Goal: Browse casually

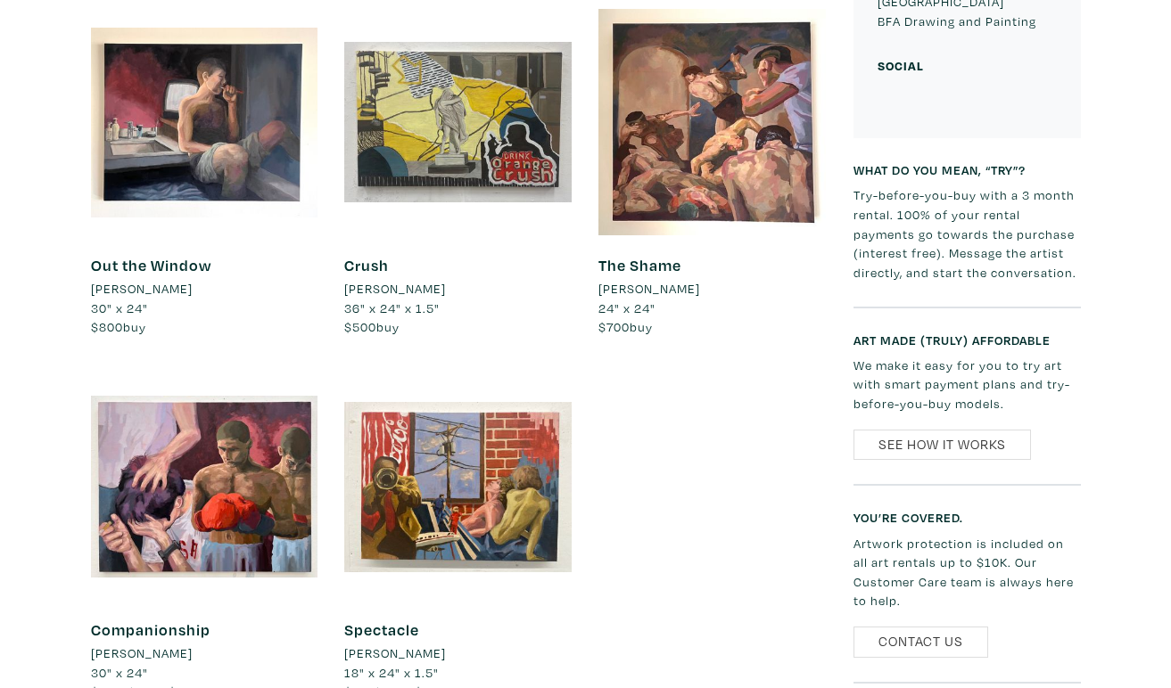
scroll to position [925, 0]
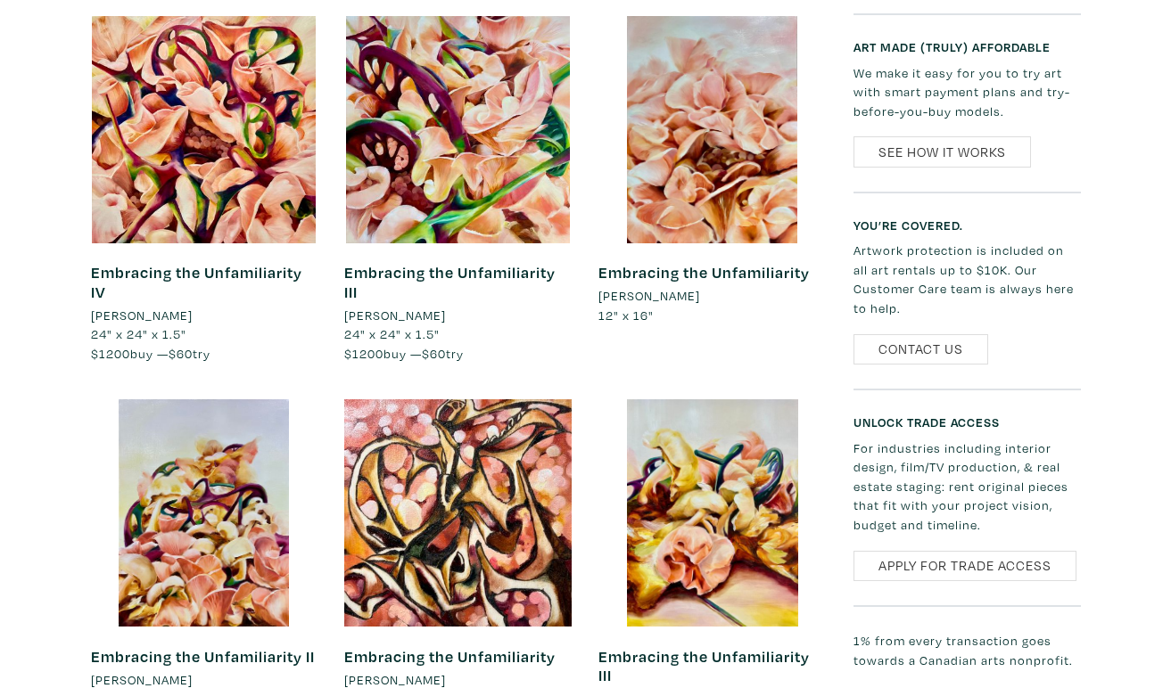
scroll to position [1409, 0]
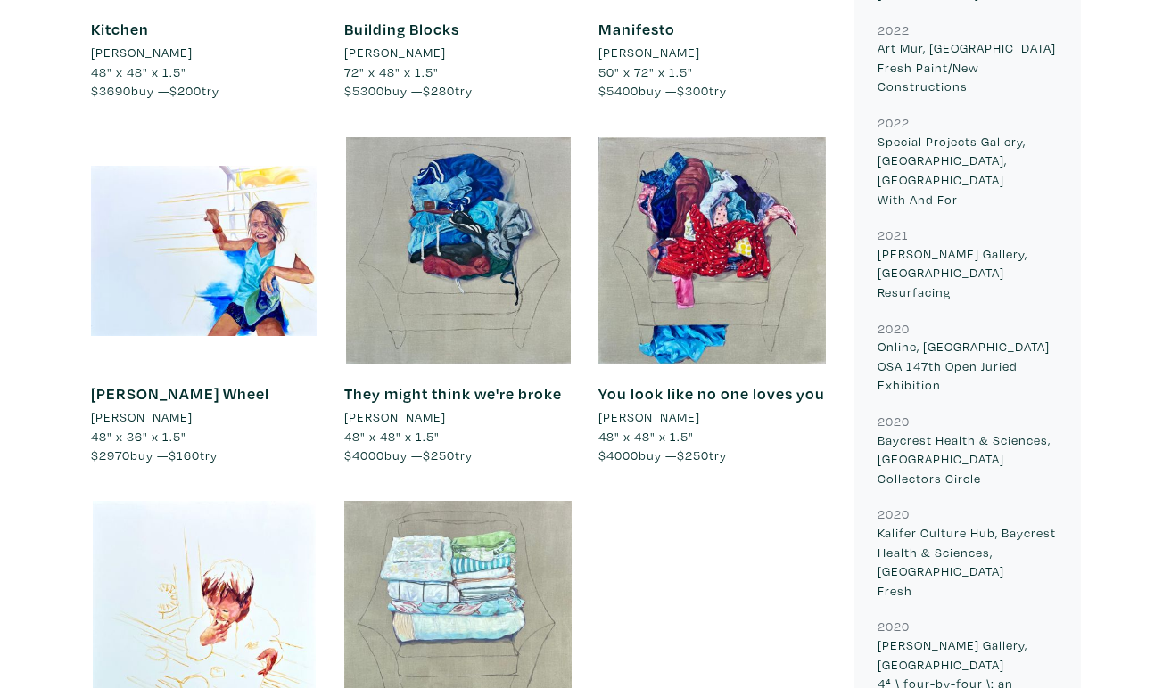
scroll to position [1304, 0]
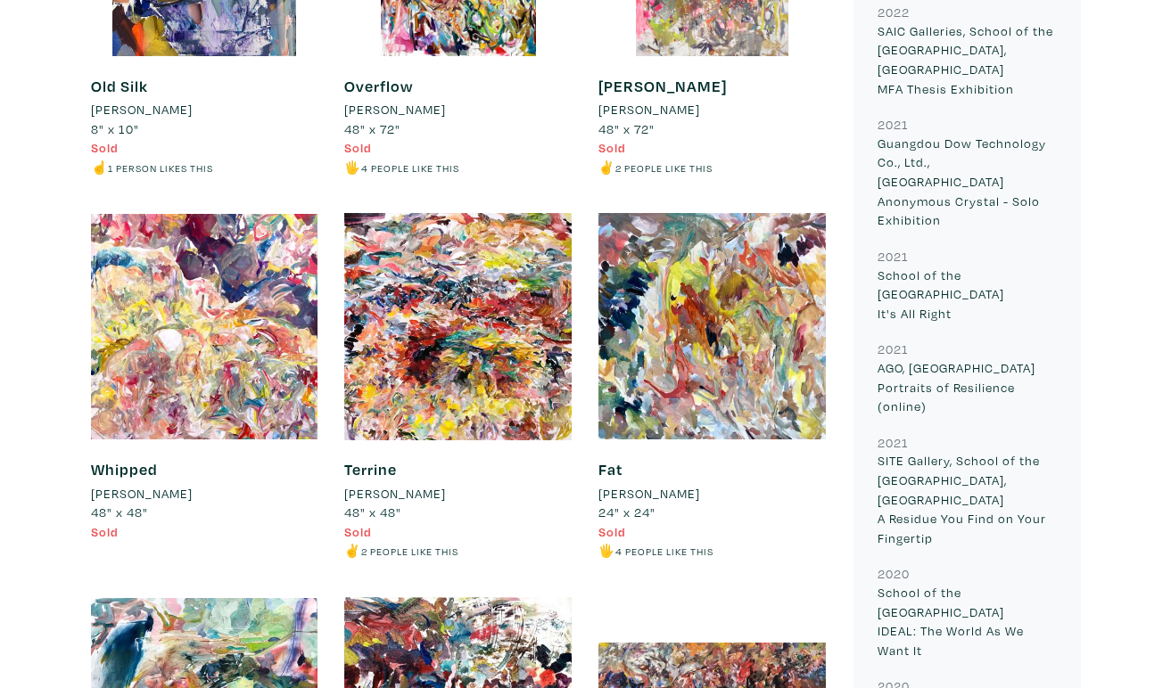
scroll to position [2014, 0]
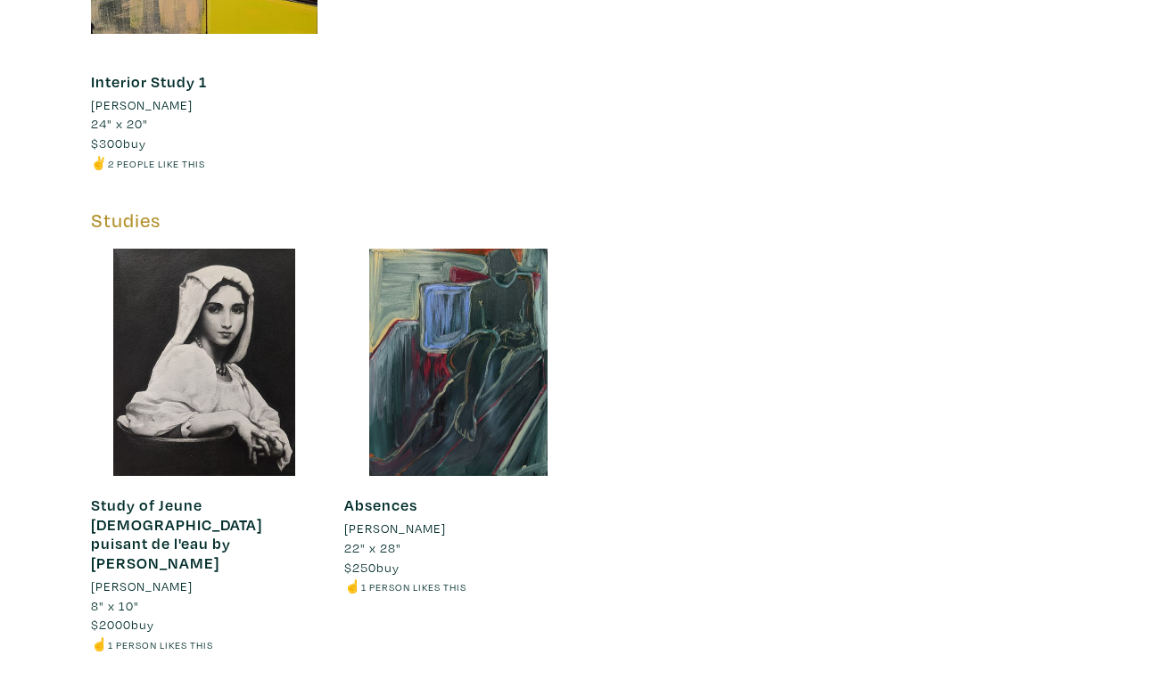
scroll to position [4673, 0]
